Goal: Navigation & Orientation: Find specific page/section

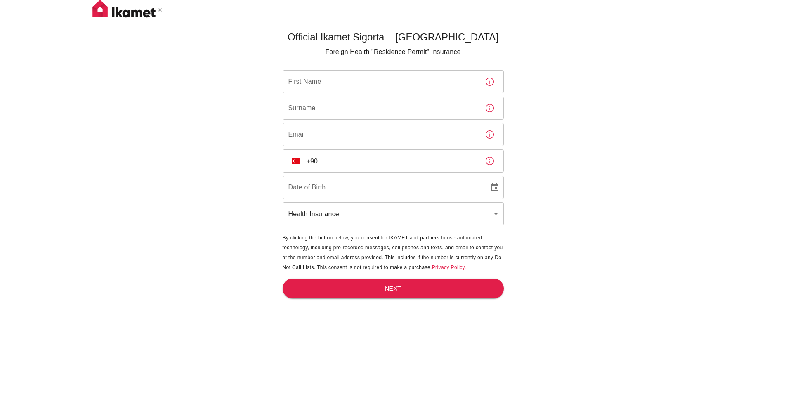
click at [454, 268] on link "Privacy Policy." at bounding box center [449, 267] width 34 height 6
